Goal: Task Accomplishment & Management: Use online tool/utility

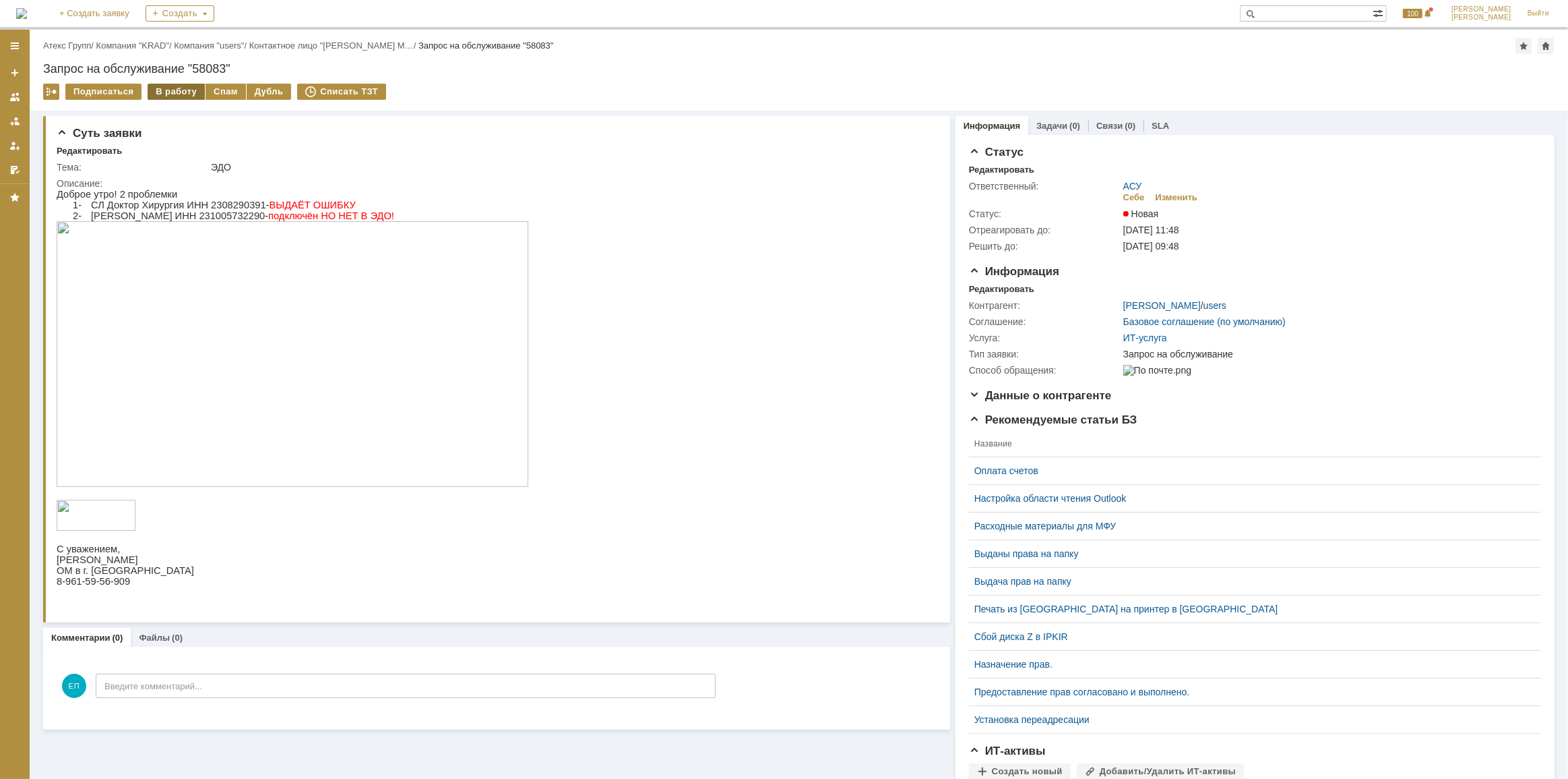
click at [183, 88] on div "В работу" at bounding box center [176, 92] width 57 height 16
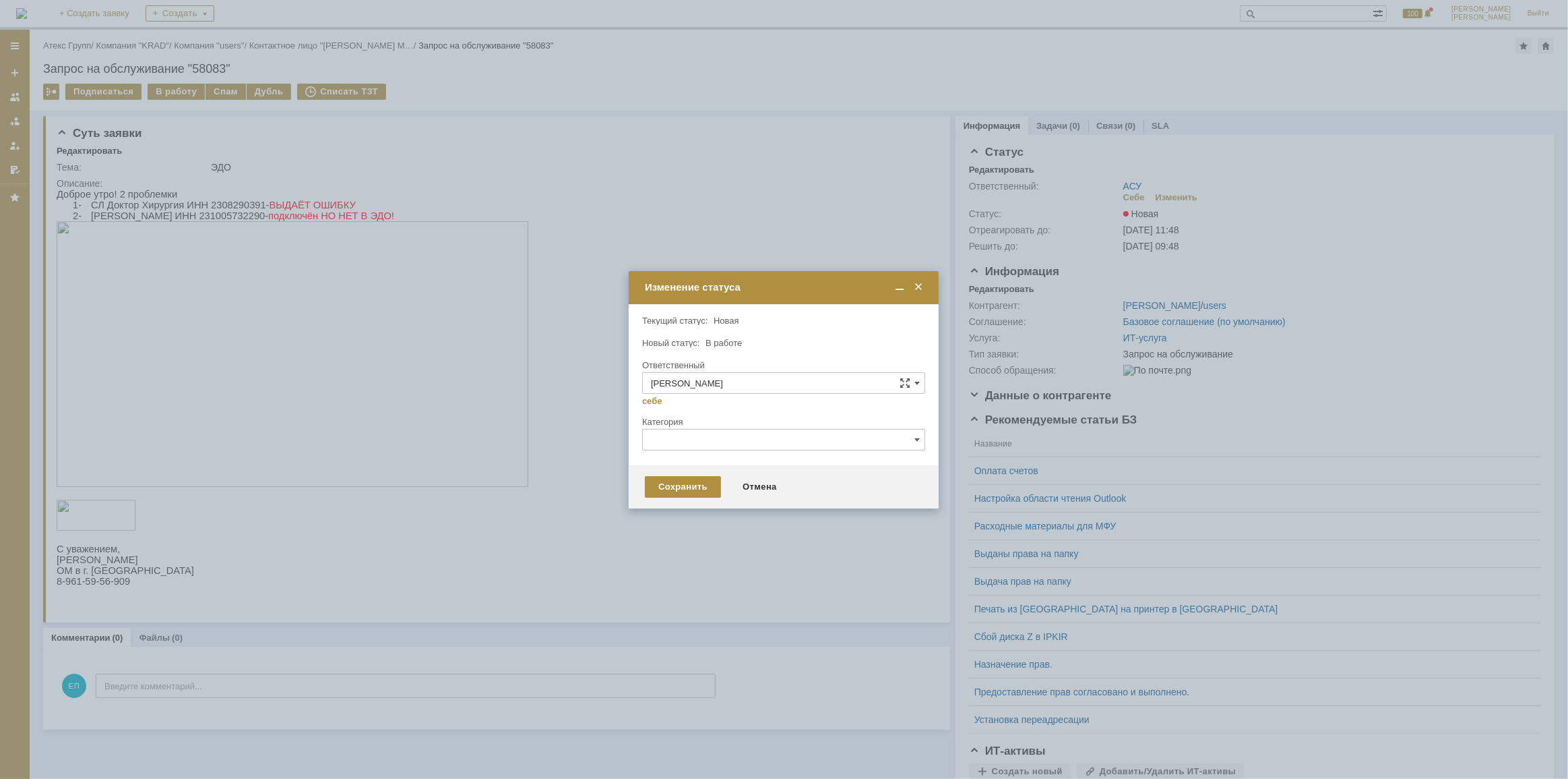
click at [662, 499] on div "Сохранить Отмена" at bounding box center [783, 487] width 310 height 43
click at [662, 484] on div "Сохранить" at bounding box center [683, 487] width 76 height 22
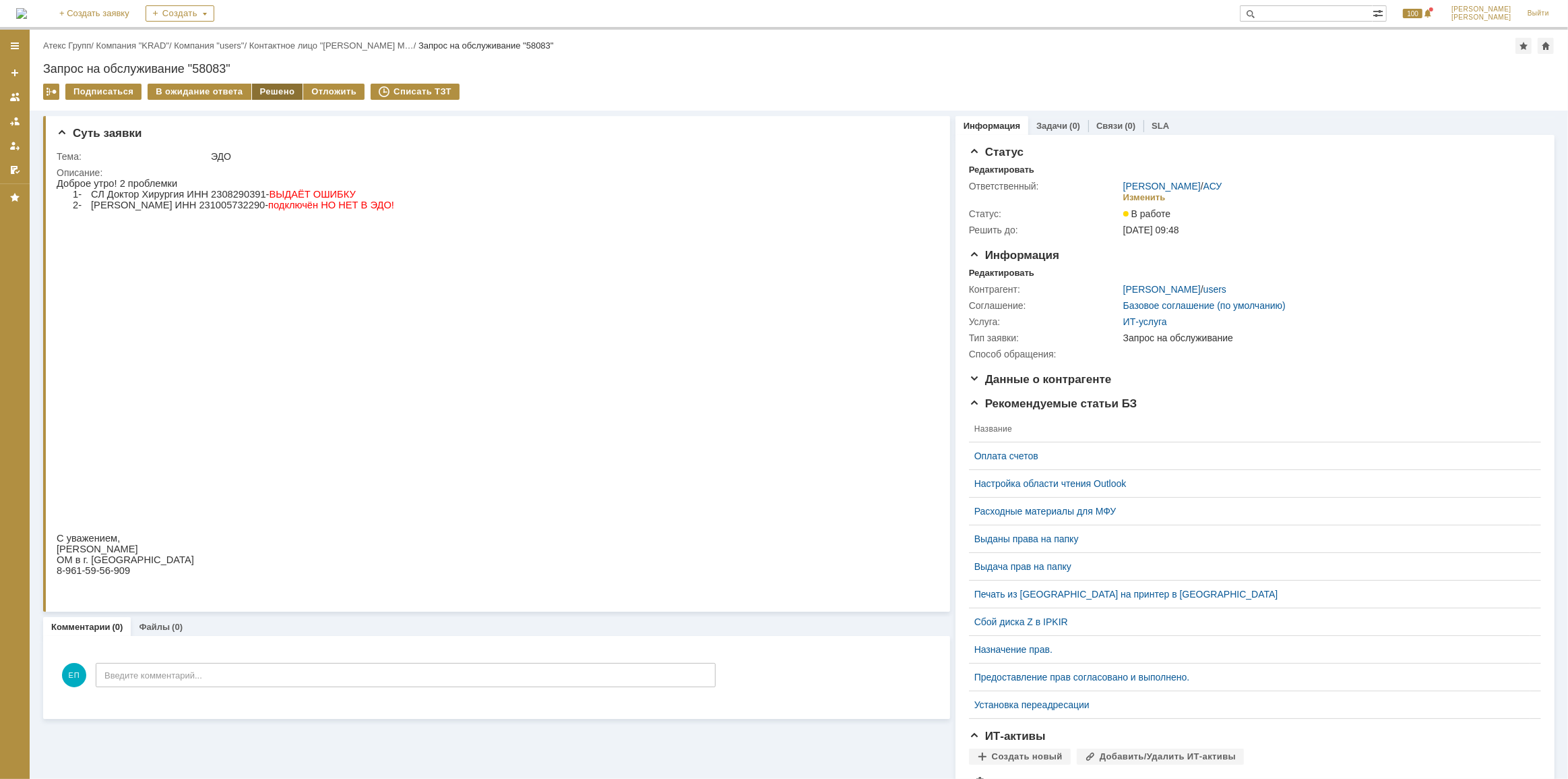
click at [269, 89] on div "Решено" at bounding box center [278, 92] width 51 height 16
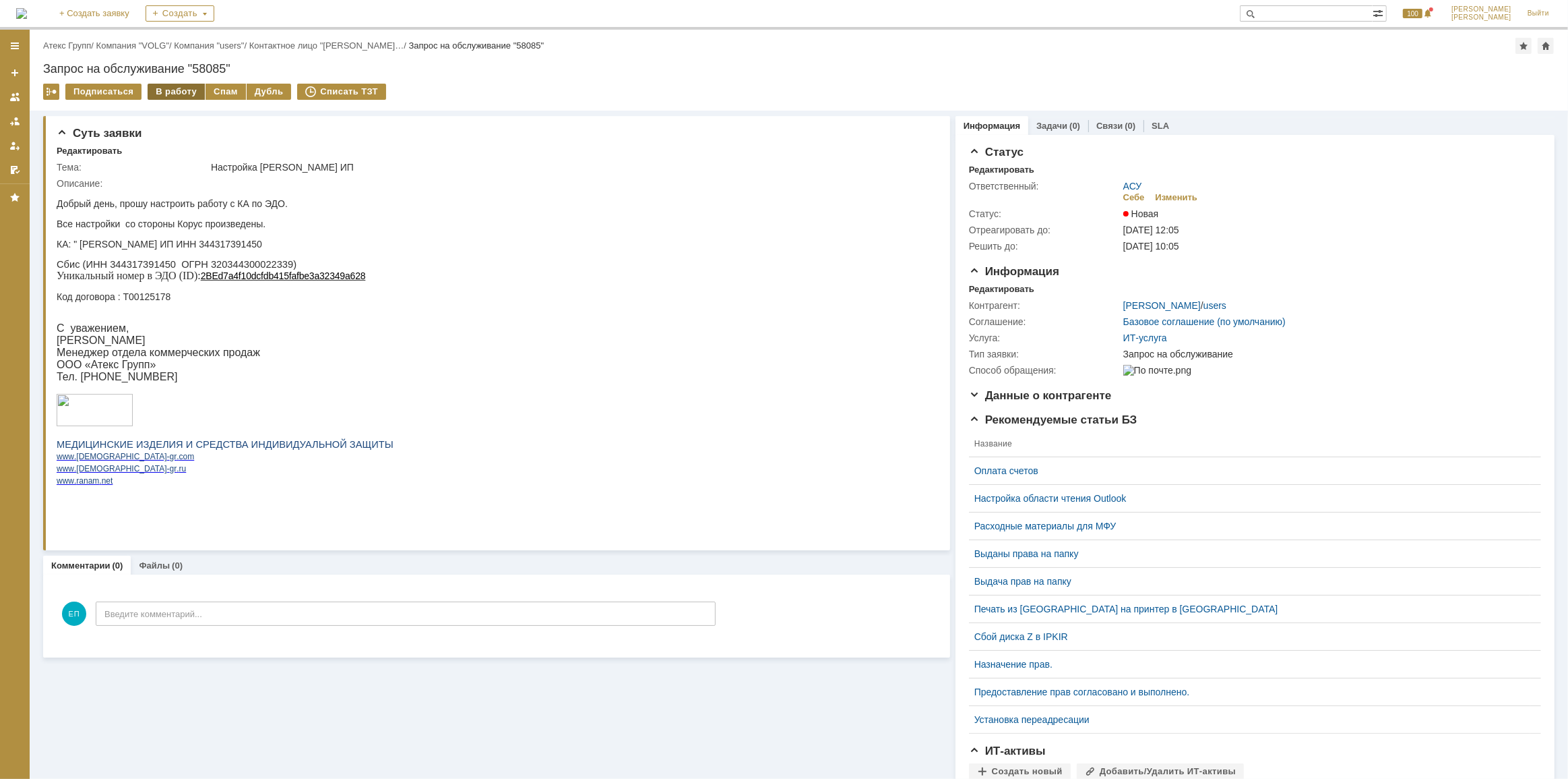
click at [176, 85] on div "В работу" at bounding box center [176, 92] width 57 height 16
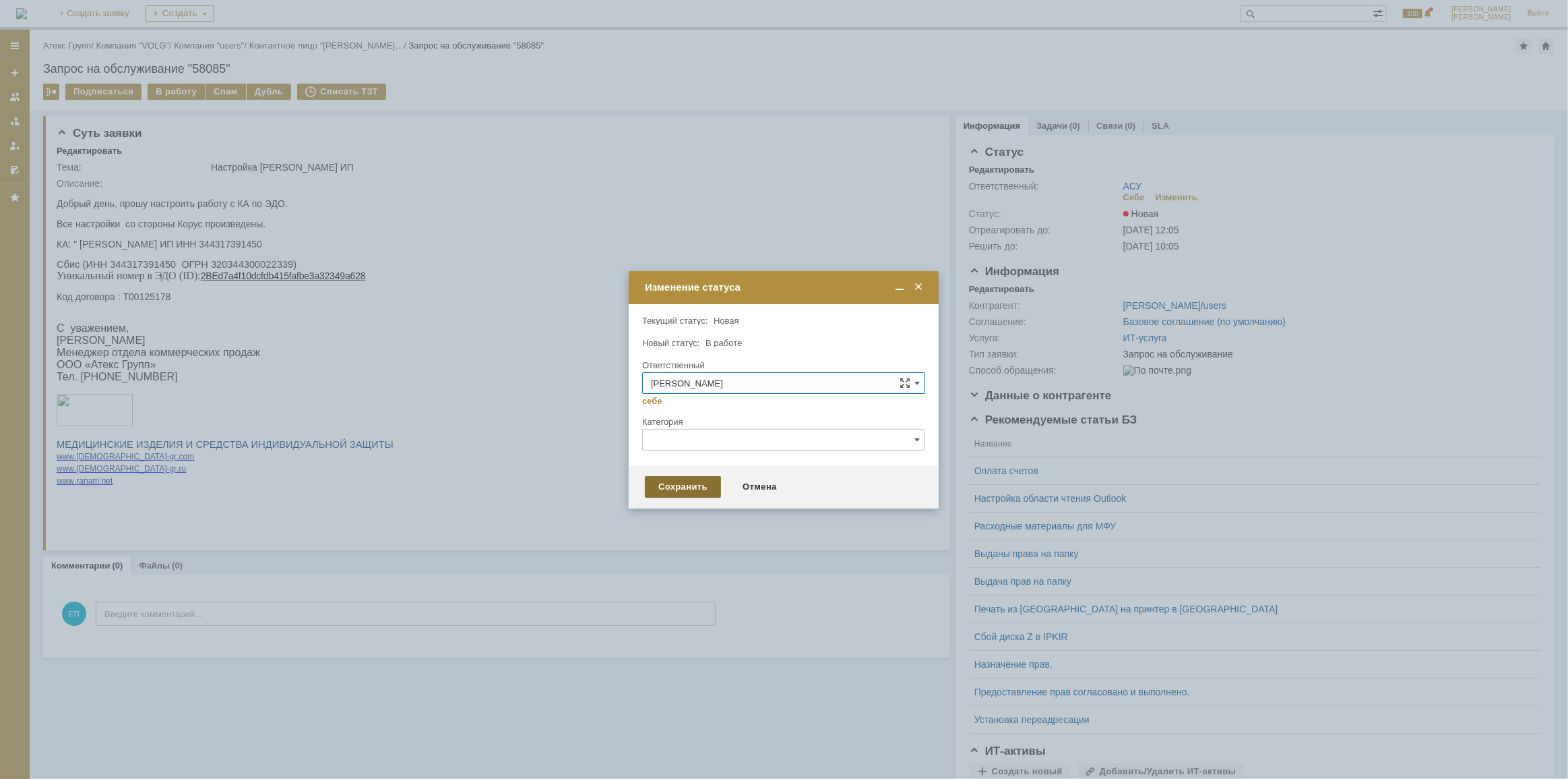
click at [664, 492] on div "Сохранить" at bounding box center [683, 487] width 76 height 22
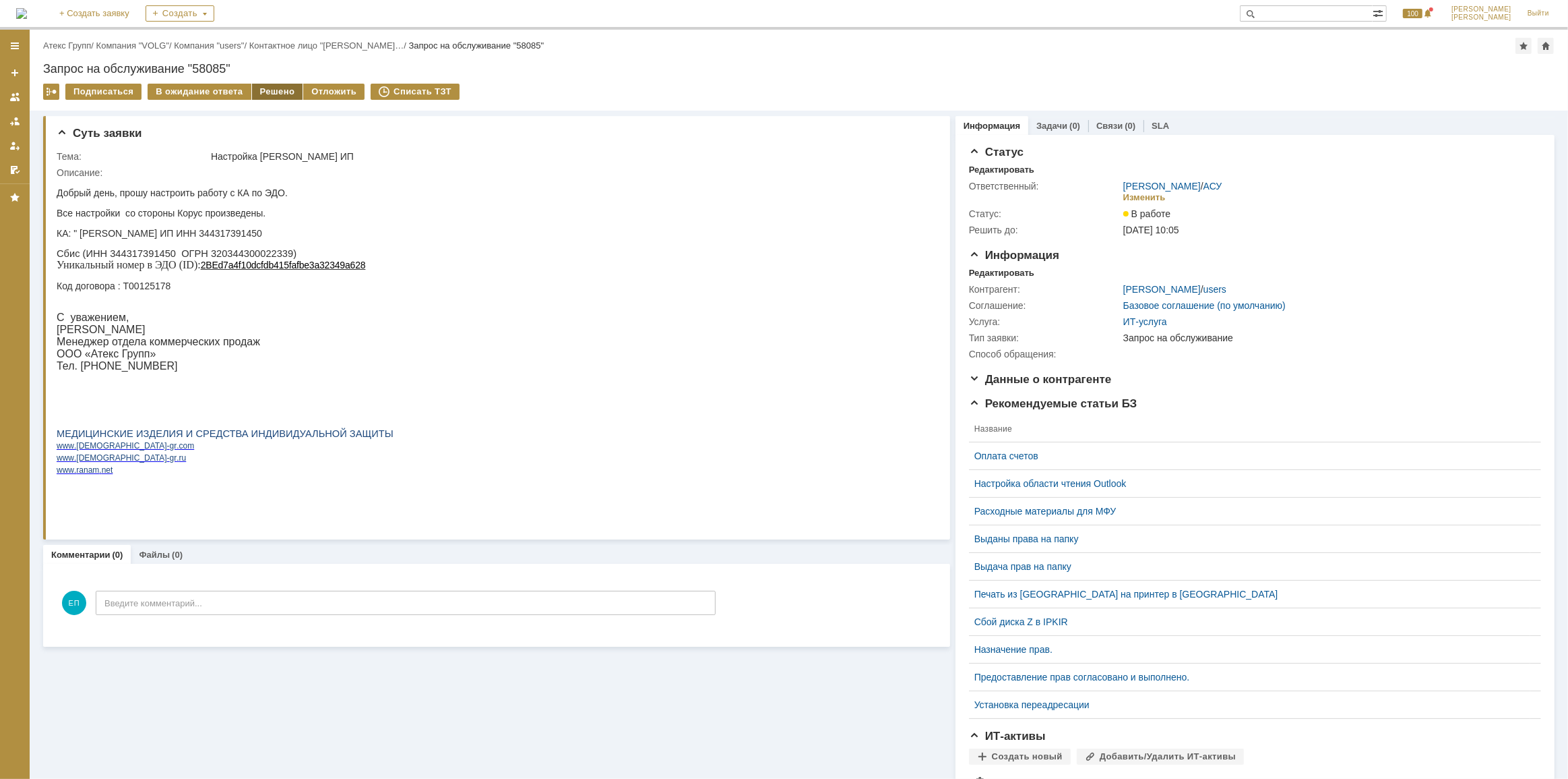
click at [274, 91] on div "Решено" at bounding box center [278, 92] width 51 height 16
